Goal: Find contact information: Find contact information

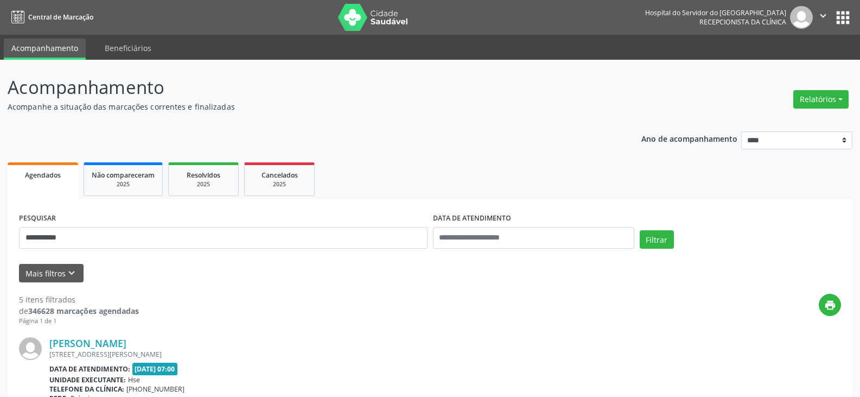
type input "**********"
click at [640, 230] on button "Filtrar" at bounding box center [657, 239] width 34 height 18
click at [126, 342] on link "[PERSON_NAME]" at bounding box center [87, 343] width 77 height 12
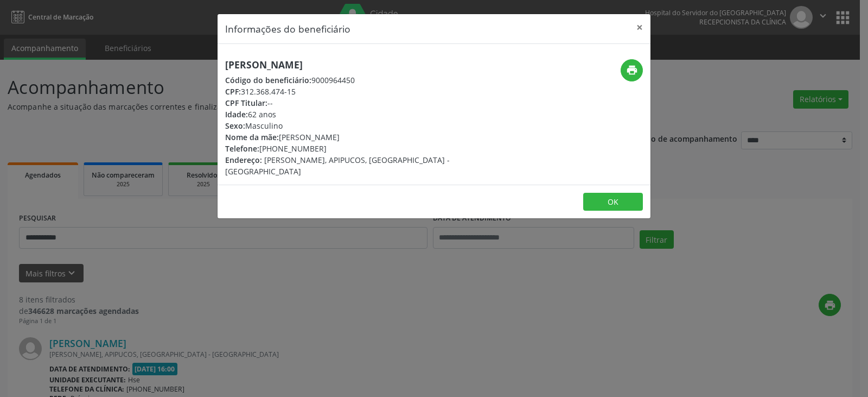
drag, startPoint x: 242, startPoint y: 90, endPoint x: 296, endPoint y: 90, distance: 54.3
click at [296, 90] on div "CPF: 312.368.474-15" at bounding box center [362, 91] width 274 height 11
copy div "312.368.474-15"
drag, startPoint x: 277, startPoint y: 151, endPoint x: 320, endPoint y: 147, distance: 43.0
click at [320, 147] on div "Telefone: [PHONE_NUMBER]" at bounding box center [362, 148] width 274 height 11
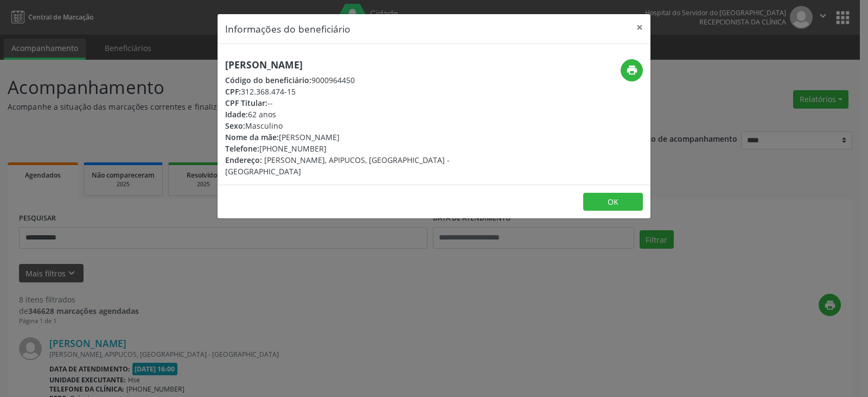
copy div "98465-0074"
click at [633, 75] on icon "print" at bounding box center [632, 70] width 12 height 12
drag, startPoint x: 634, startPoint y: 27, endPoint x: 222, endPoint y: 202, distance: 447.9
click at [634, 27] on button "×" at bounding box center [640, 27] width 22 height 27
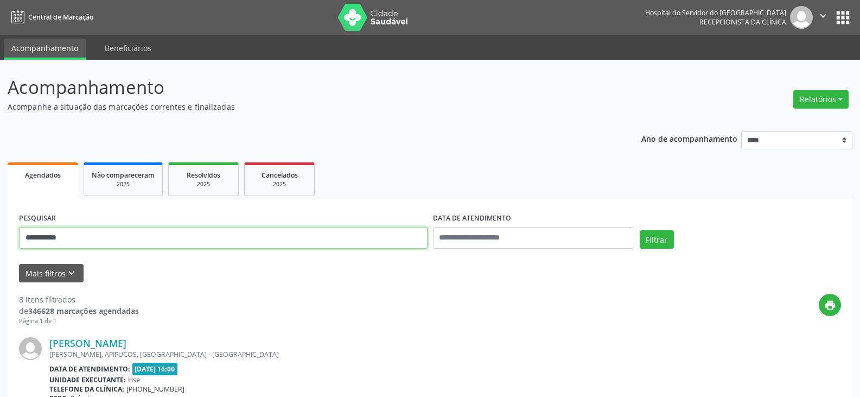
drag, startPoint x: 150, startPoint y: 242, endPoint x: 0, endPoint y: 228, distance: 150.9
type input "**********"
click at [640, 230] on button "Filtrar" at bounding box center [657, 239] width 34 height 18
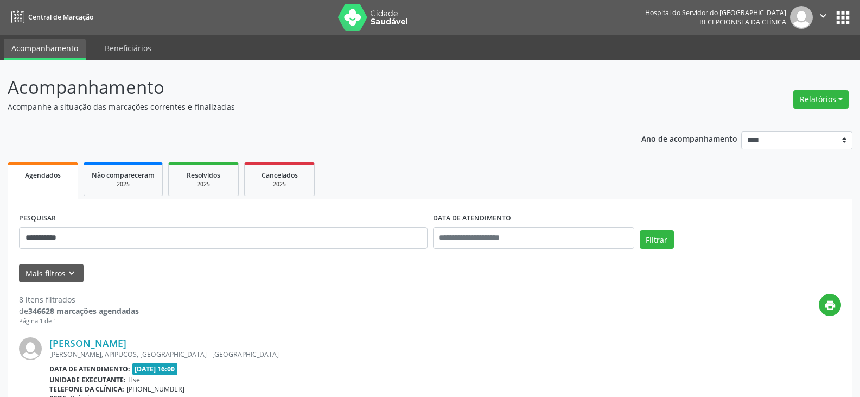
click at [68, 352] on div "[PERSON_NAME], APIPUCOS, [GEOGRAPHIC_DATA] - [GEOGRAPHIC_DATA]" at bounding box center [363, 354] width 629 height 9
click at [86, 342] on link "[PERSON_NAME]" at bounding box center [87, 343] width 77 height 12
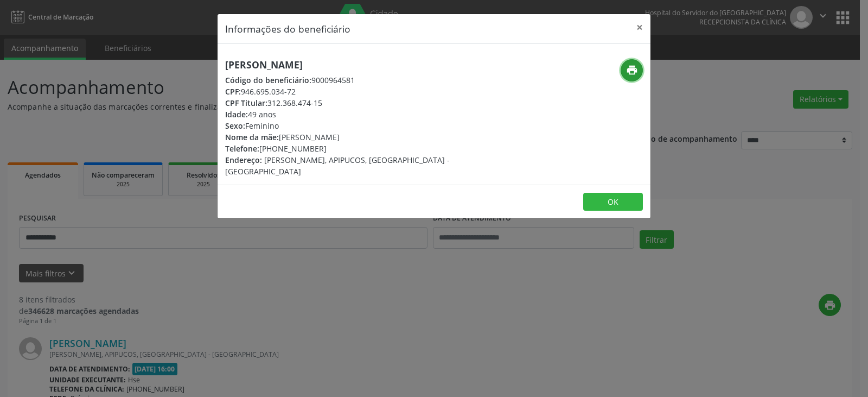
click at [634, 73] on icon "print" at bounding box center [632, 70] width 12 height 12
drag, startPoint x: 276, startPoint y: 148, endPoint x: 321, endPoint y: 148, distance: 45.6
click at [321, 148] on div "Telefone: [PHONE_NUMBER]" at bounding box center [362, 148] width 274 height 11
copy div "98465-0074"
